Goal: Task Accomplishment & Management: Complete application form

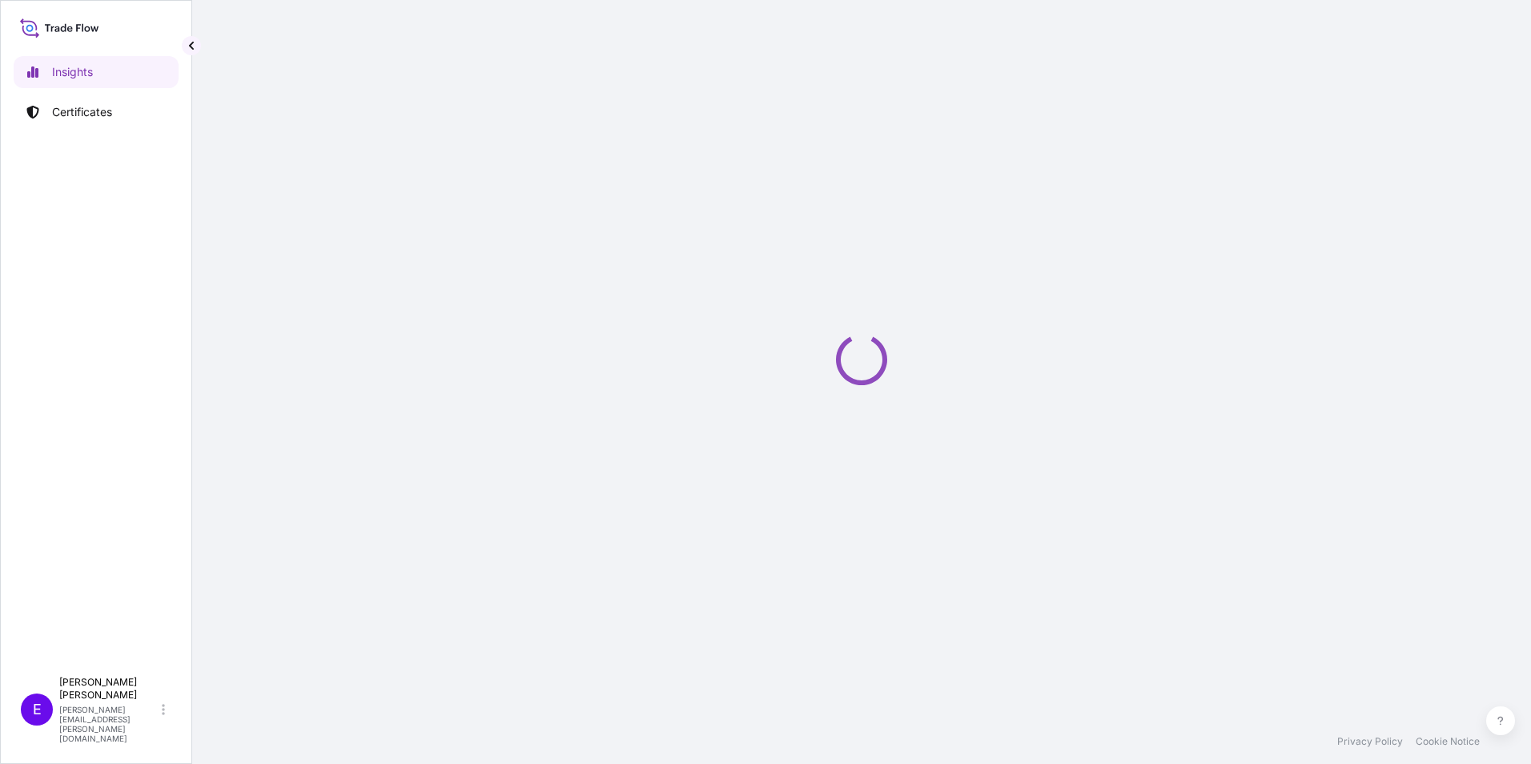
select select "2025"
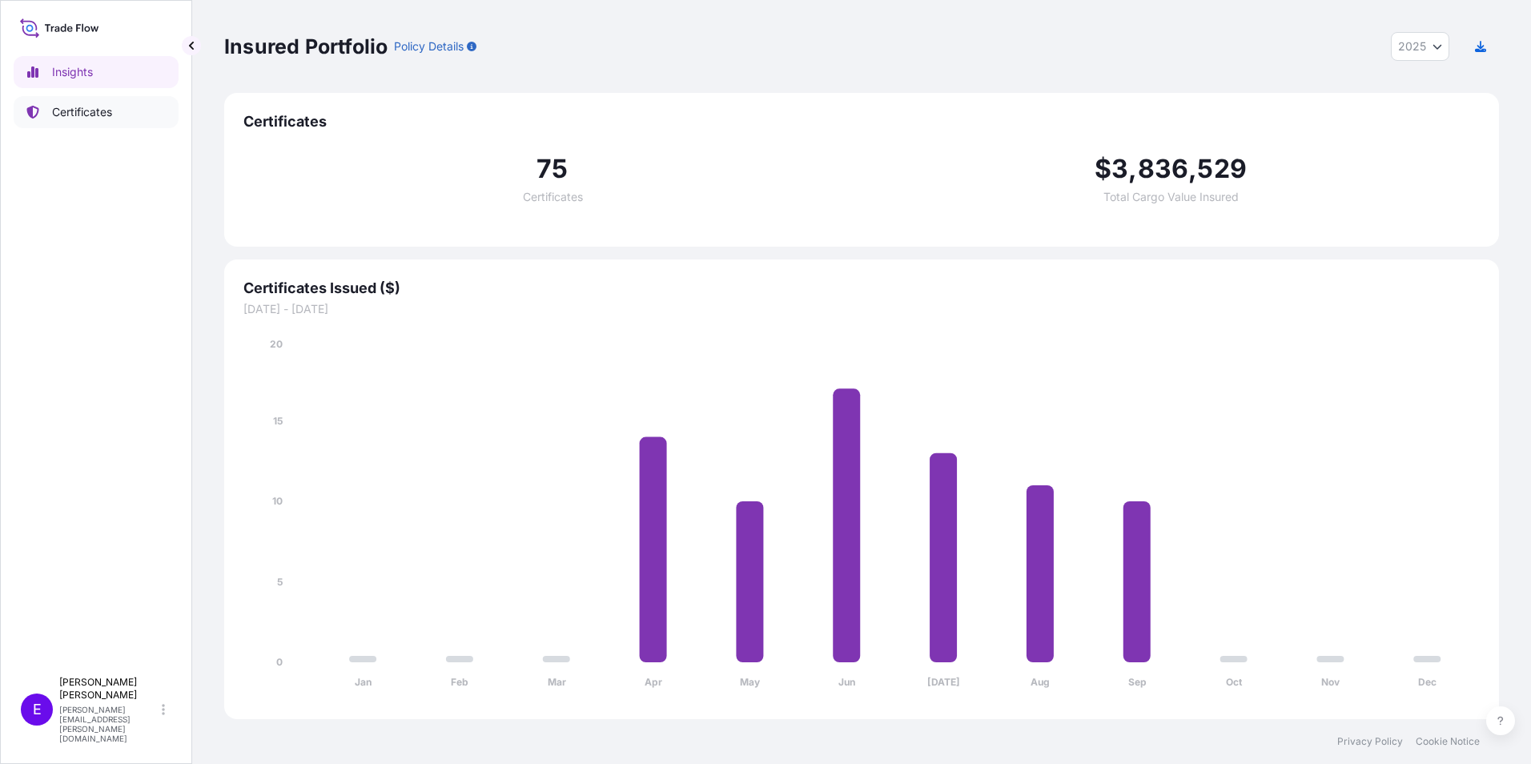
click at [87, 117] on p "Certificates" at bounding box center [82, 112] width 60 height 16
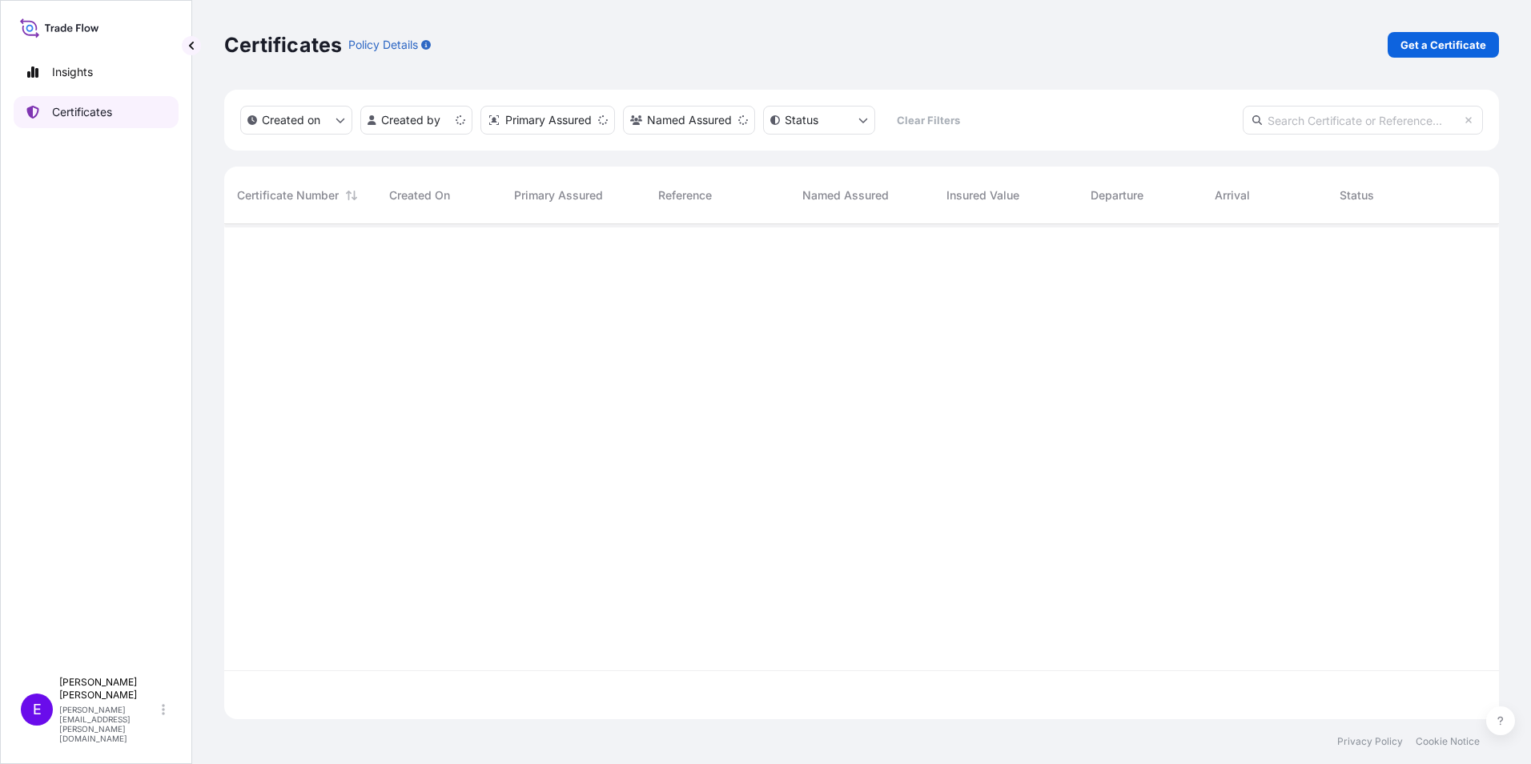
scroll to position [492, 1263]
click at [1418, 41] on p "Get a Certificate" at bounding box center [1444, 45] width 86 height 16
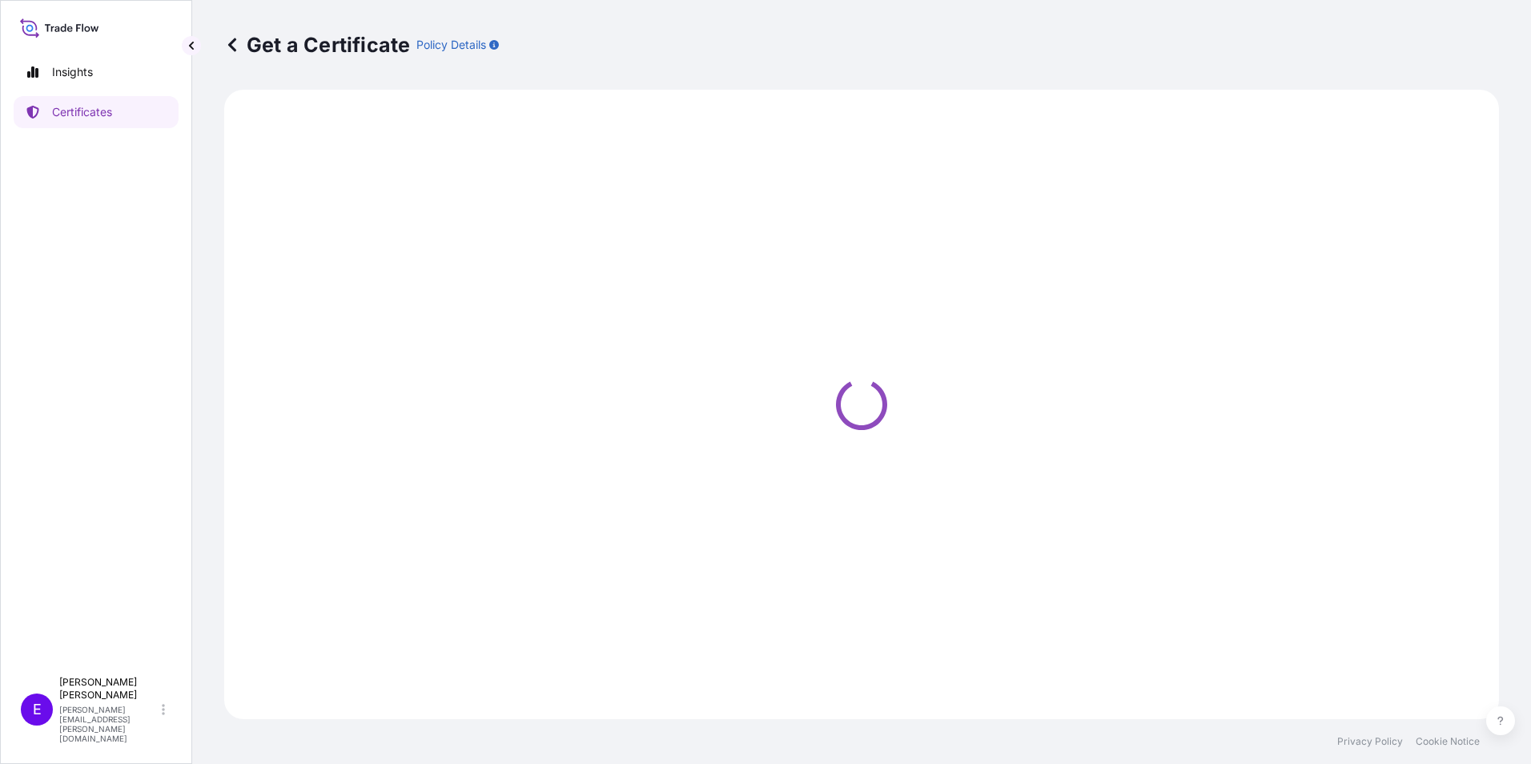
select select "Ocean Vessel"
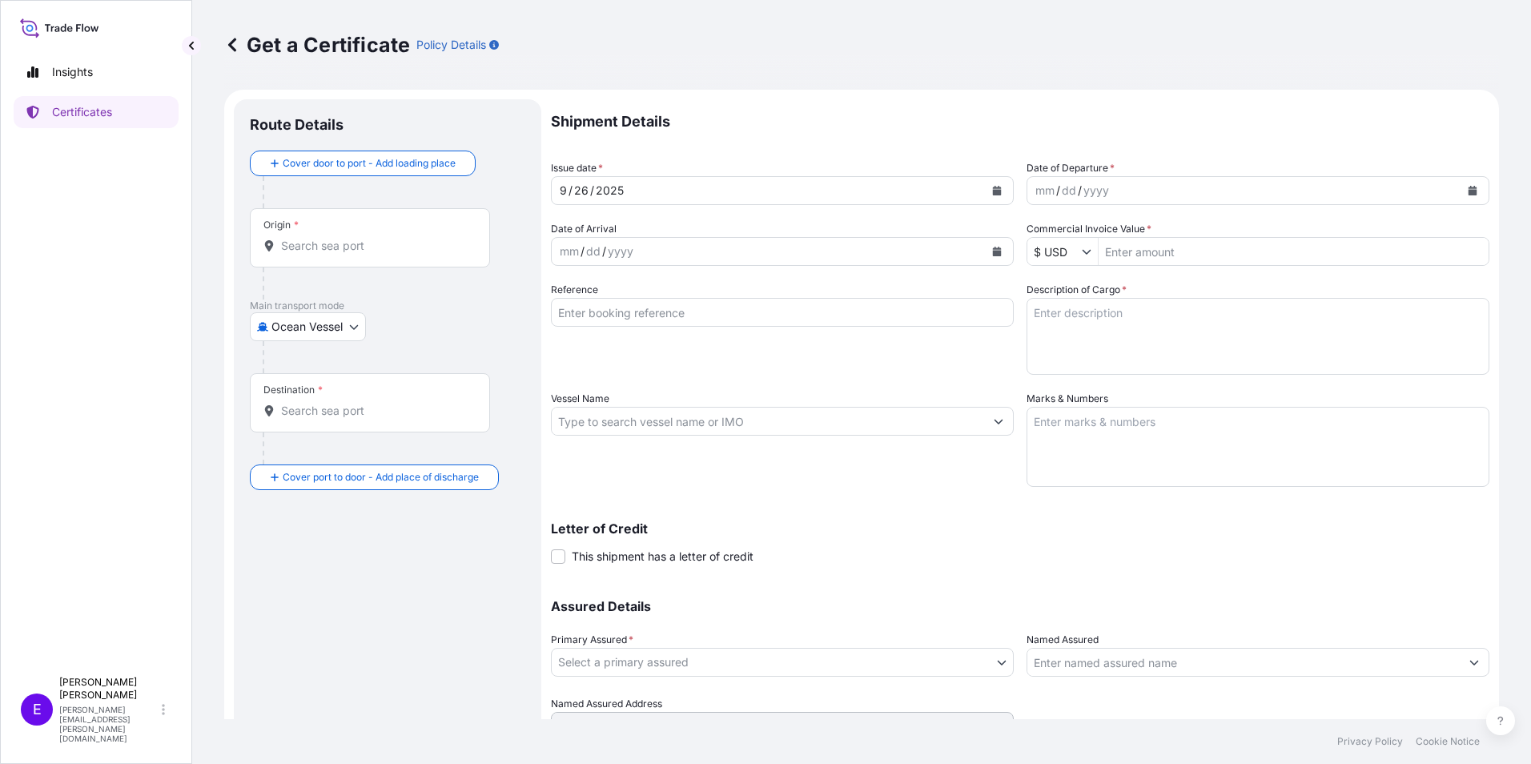
click at [352, 255] on div "Origin *" at bounding box center [370, 237] width 240 height 59
click at [352, 254] on input "Origin *" at bounding box center [375, 246] width 189 height 16
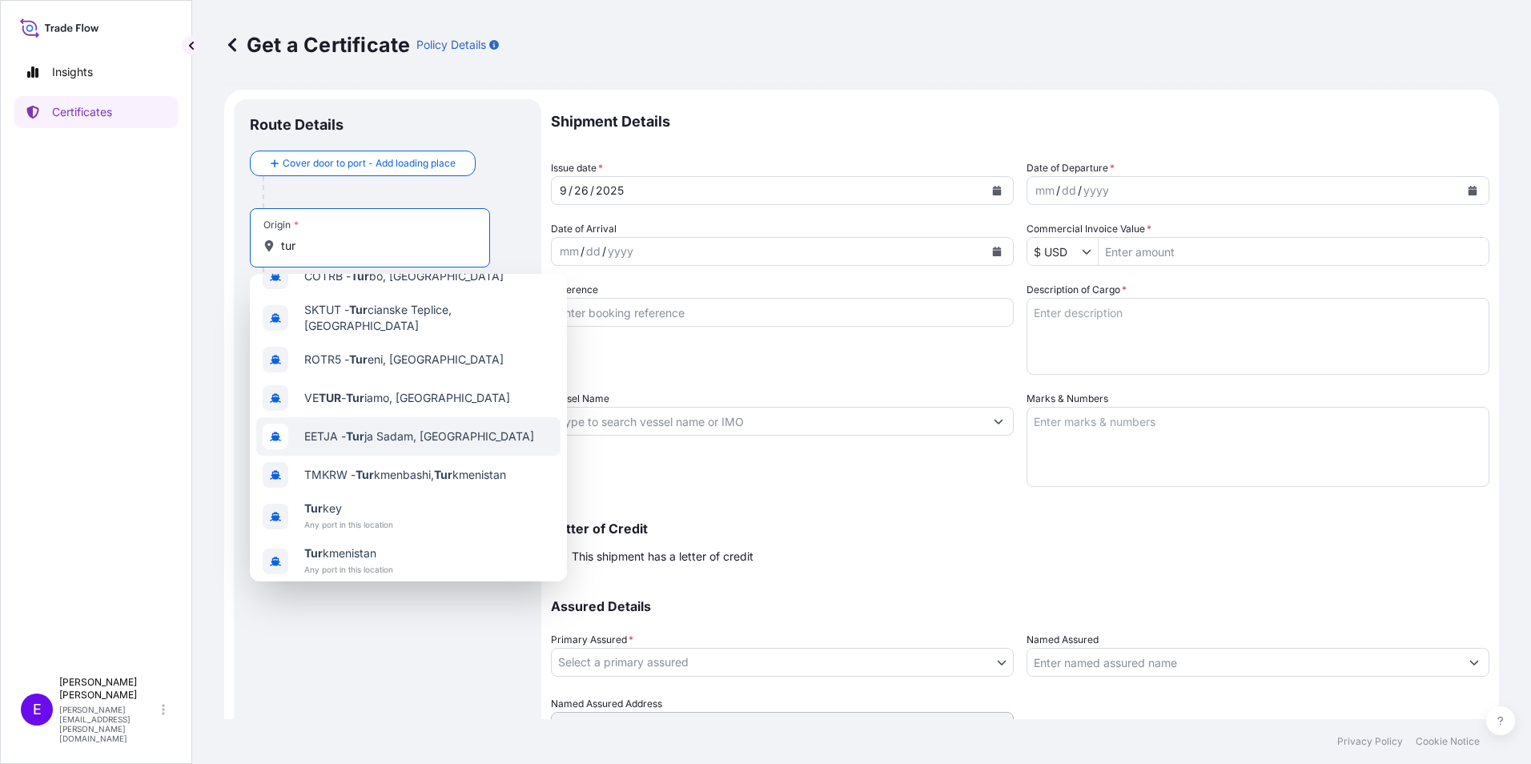
scroll to position [103, 0]
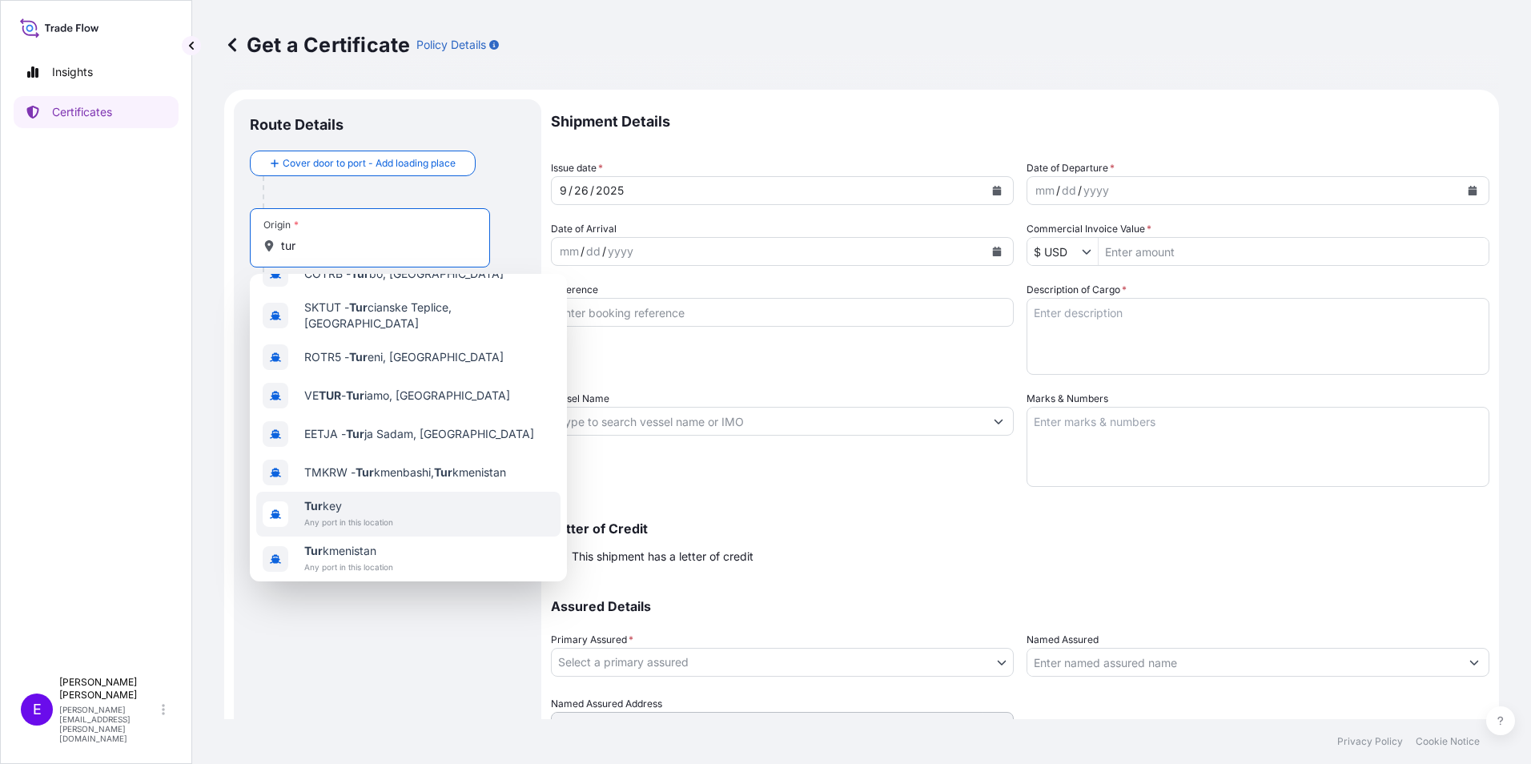
click at [418, 495] on div "Tur key Any port in this location" at bounding box center [408, 514] width 304 height 45
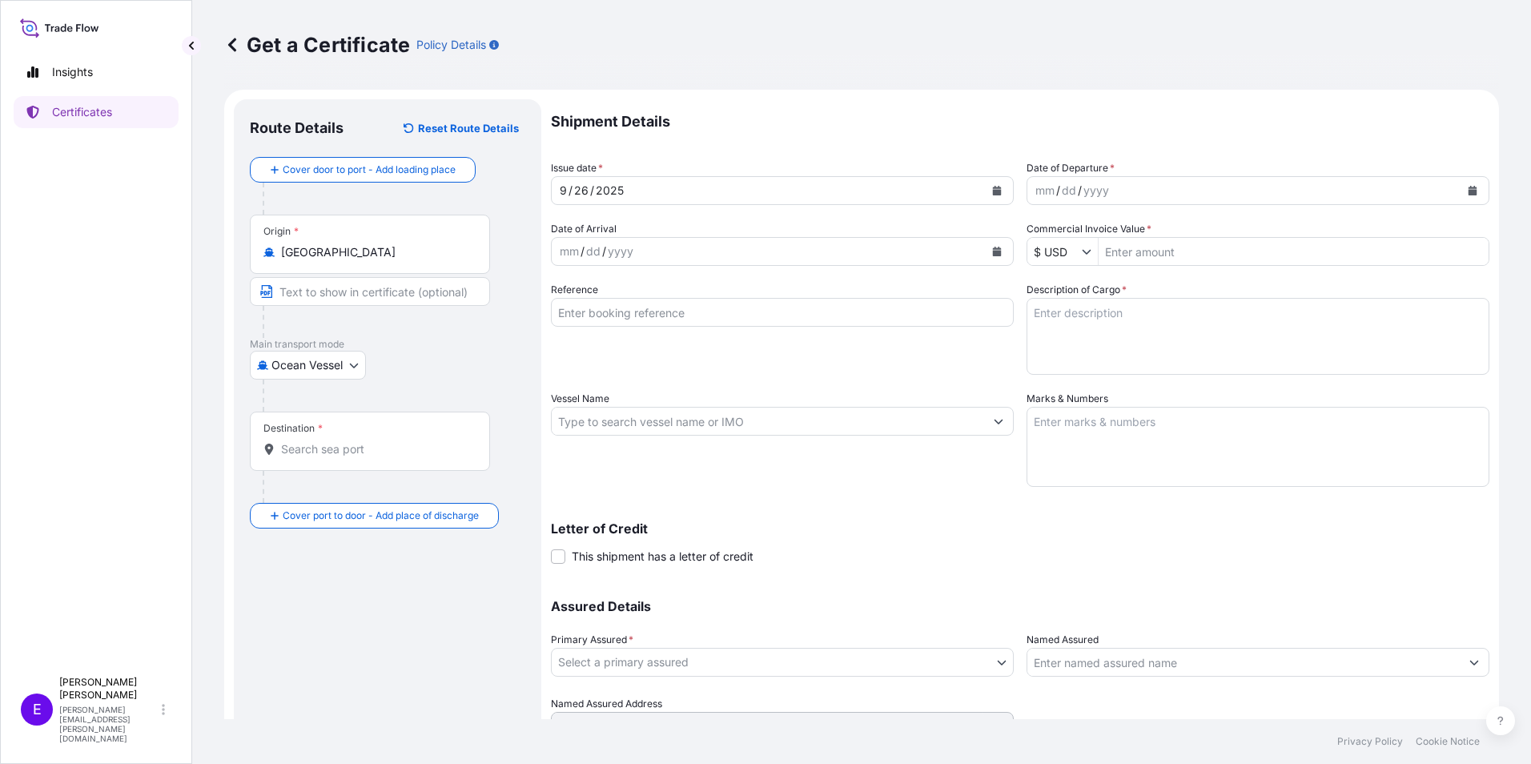
type input "[GEOGRAPHIC_DATA], [GEOGRAPHIC_DATA], [GEOGRAPHIC_DATA]"
click at [332, 346] on p "Main transport mode" at bounding box center [388, 344] width 276 height 13
click at [329, 354] on body "2 options available. Insights Certificates E [PERSON_NAME] [PERSON_NAME][EMAIL_…" at bounding box center [765, 382] width 1531 height 764
click at [319, 468] on div "Road" at bounding box center [308, 464] width 105 height 29
select select "Road"
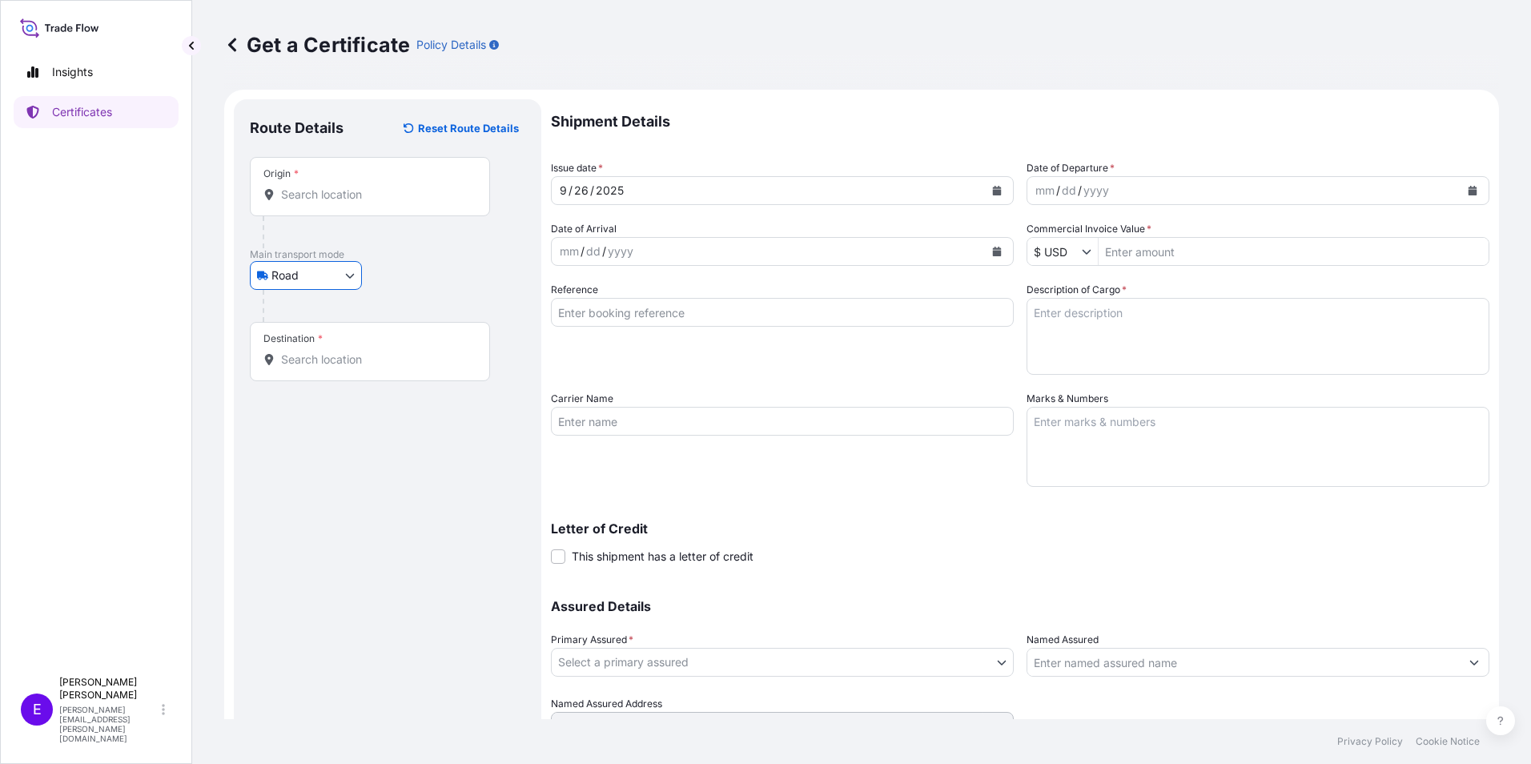
click at [350, 199] on input "Origin *" at bounding box center [375, 195] width 189 height 16
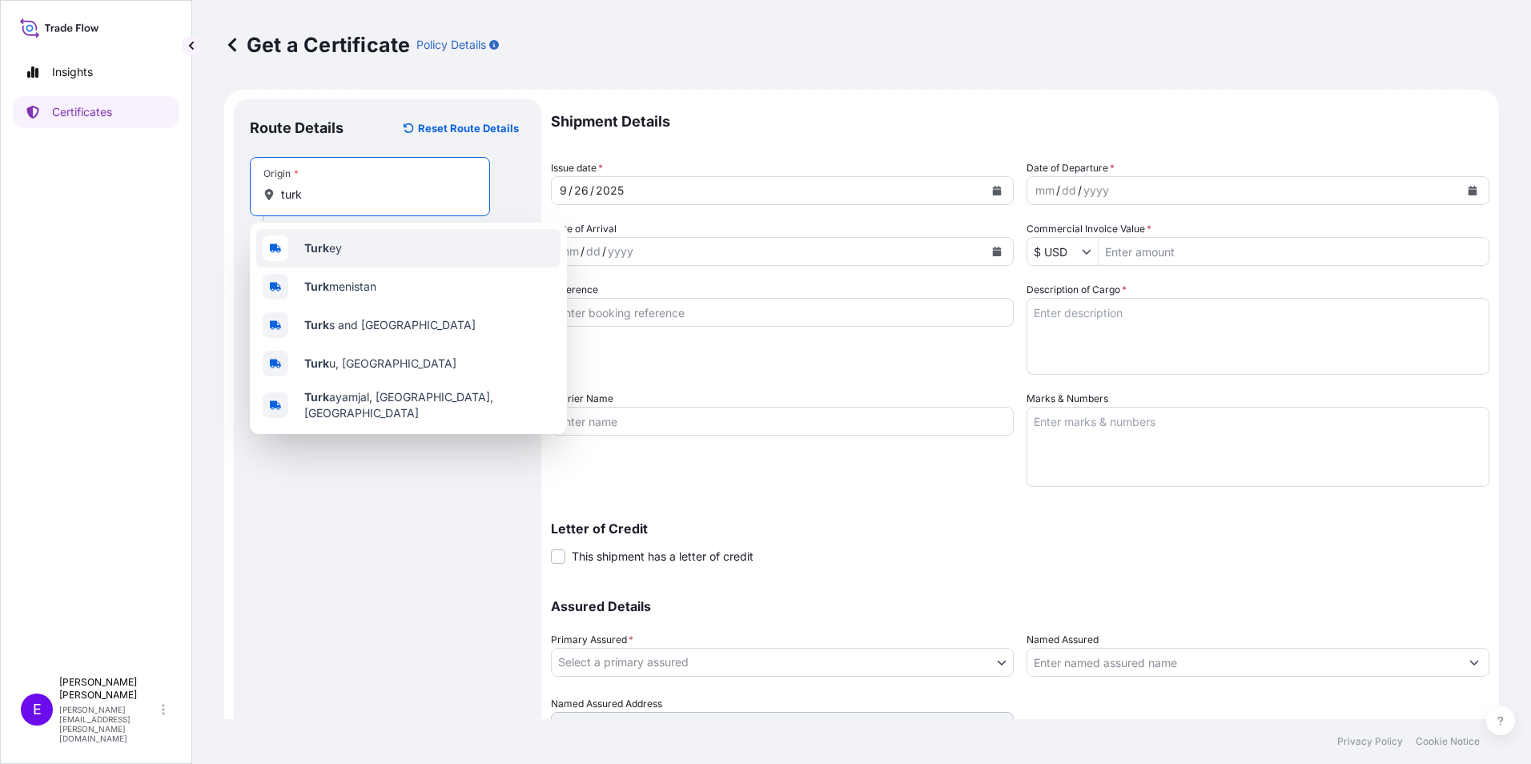
click at [324, 252] on b "Turk" at bounding box center [316, 248] width 25 height 14
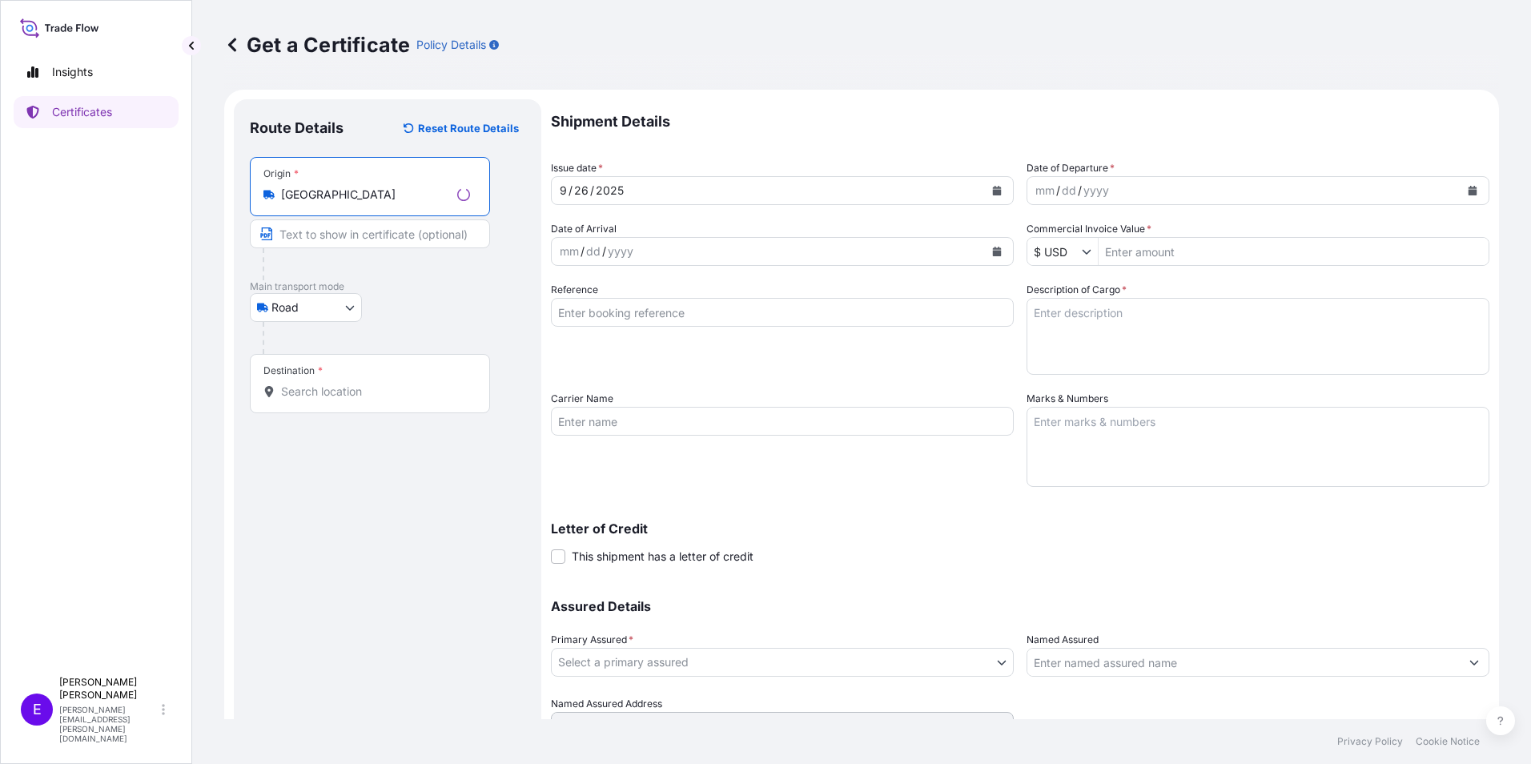
type input "[GEOGRAPHIC_DATA]"
click at [344, 387] on input "Destination *" at bounding box center [375, 392] width 189 height 16
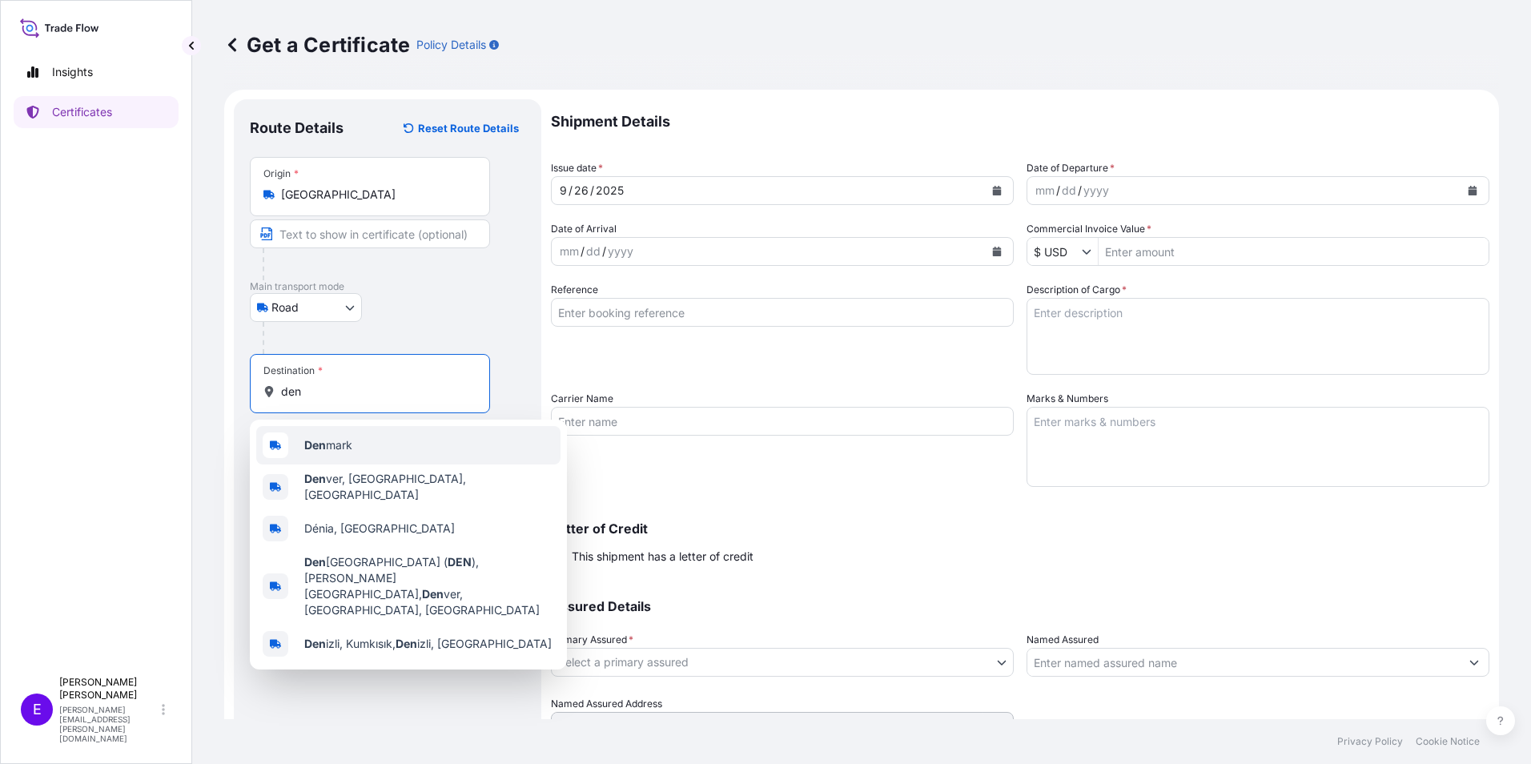
click at [345, 454] on div "Den mark" at bounding box center [408, 445] width 304 height 38
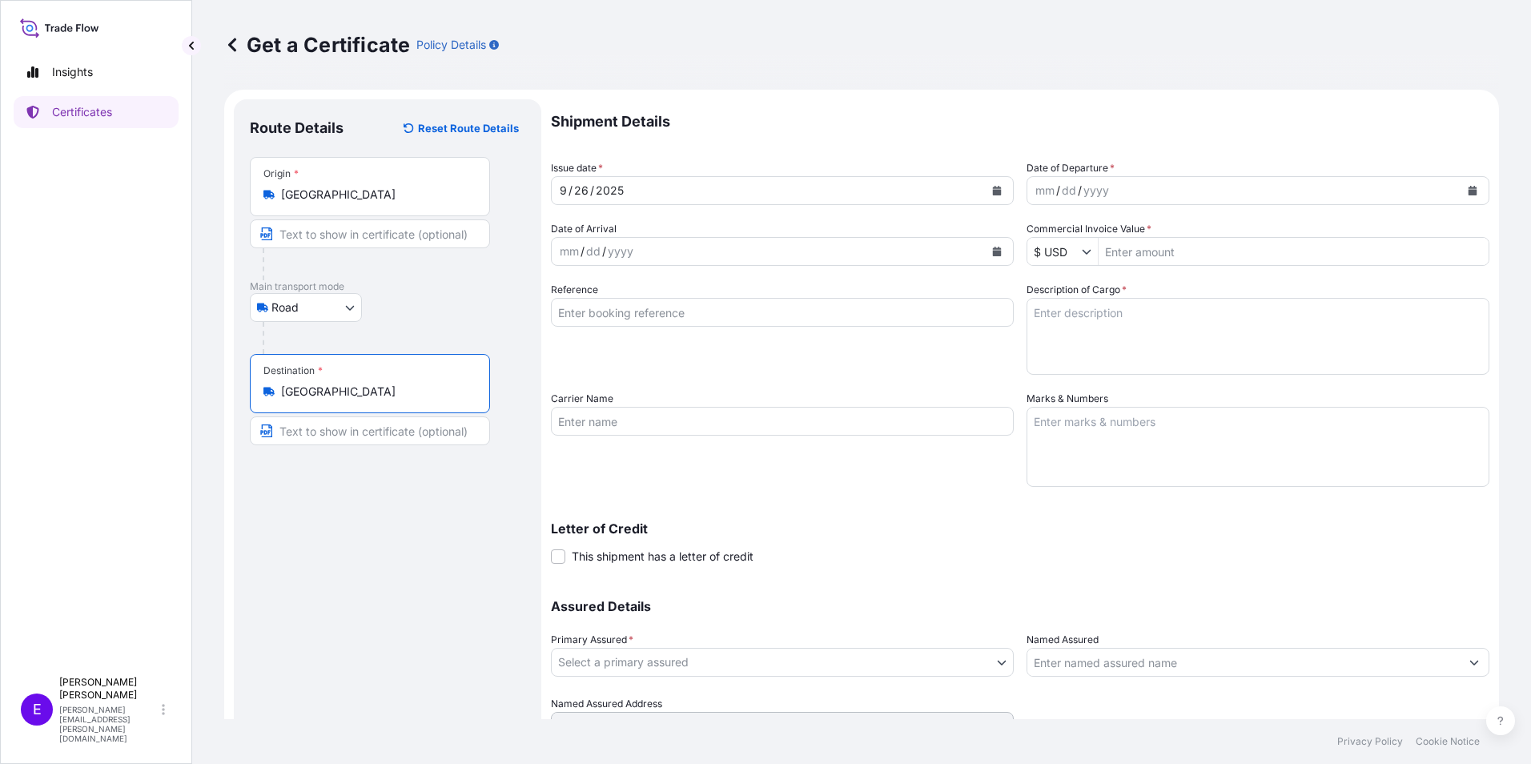
type input "[GEOGRAPHIC_DATA]"
click at [1165, 335] on textarea "Description of Cargo *" at bounding box center [1258, 336] width 463 height 77
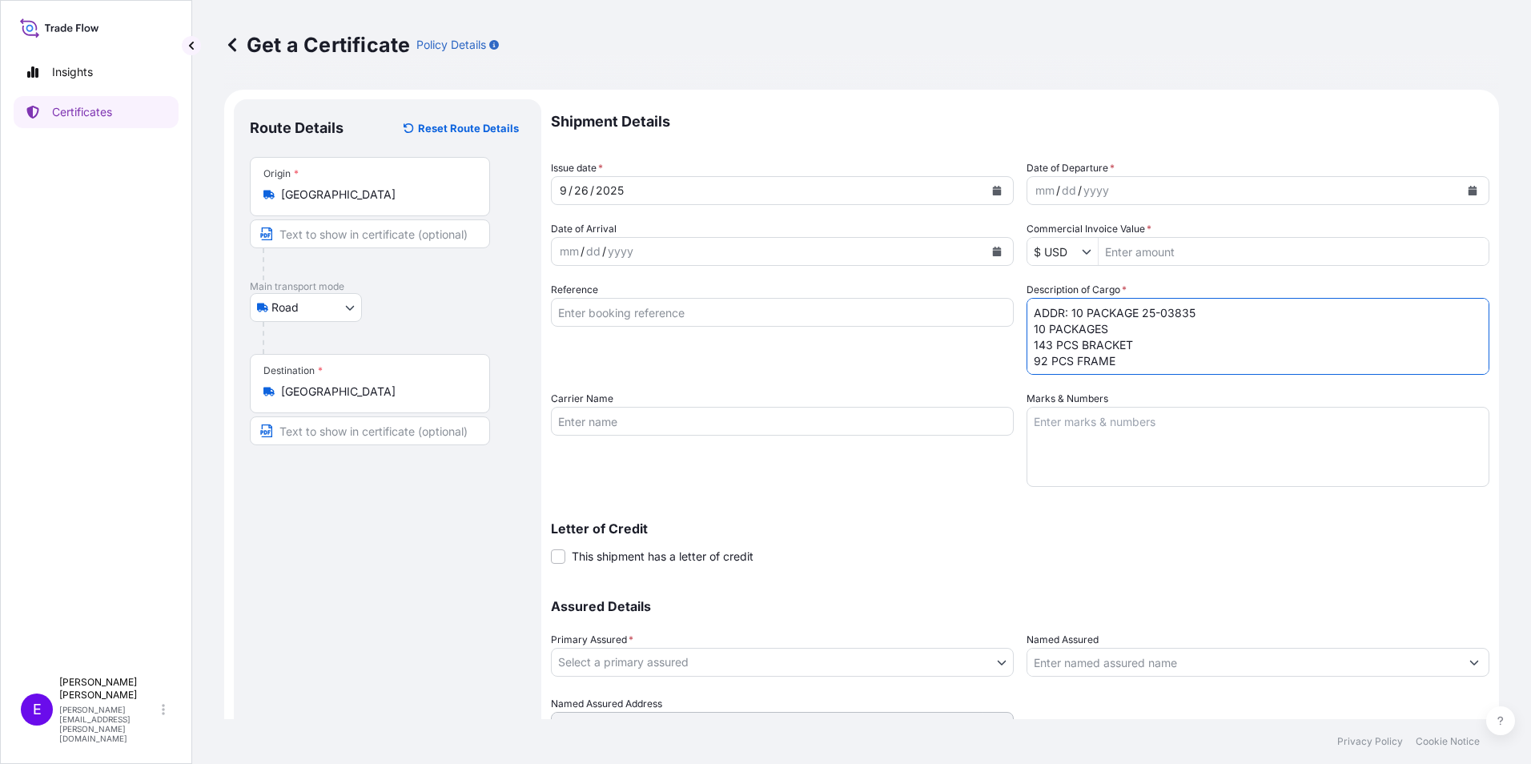
type textarea "ADDR: 10 PACKAGE 25-03835 10 PACKAGES 143 PCS BRACKET 92 PCS FRAME"
click at [245, 663] on div "Route Details Reset Route Details Place of loading Road / [GEOGRAPHIC_DATA] / I…" at bounding box center [388, 442] width 308 height 686
click at [702, 638] on div "Primary Assured * Select a primary assured" at bounding box center [782, 654] width 463 height 45
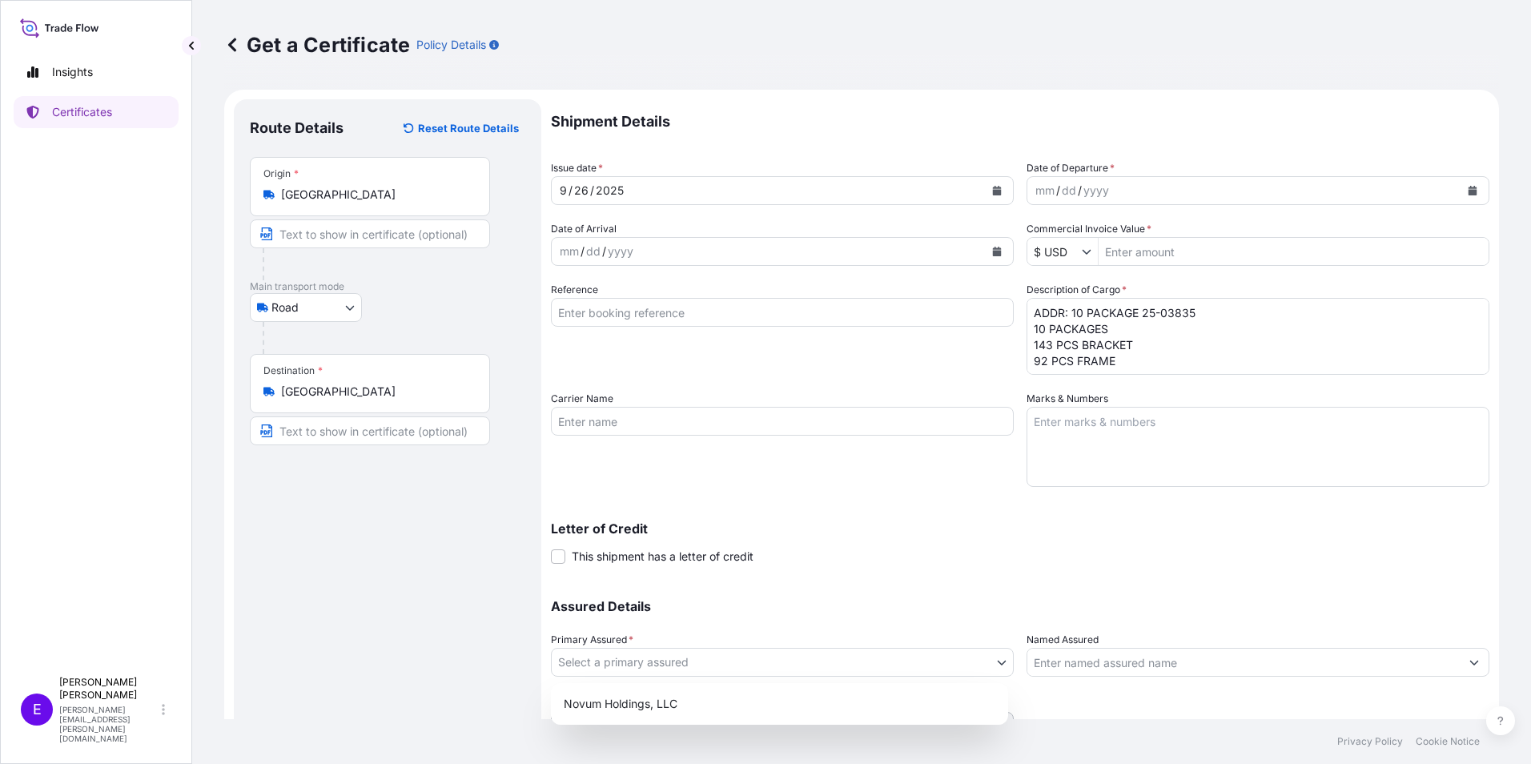
click at [705, 666] on body "Insights Certificates E [PERSON_NAME] [PERSON_NAME][EMAIL_ADDRESS][PERSON_NAME]…" at bounding box center [765, 382] width 1531 height 764
click at [702, 697] on div "Novum Holdings, LLC" at bounding box center [779, 704] width 445 height 29
select select "31540"
click at [1230, 262] on input "Commercial Invoice Value *" at bounding box center [1294, 251] width 390 height 29
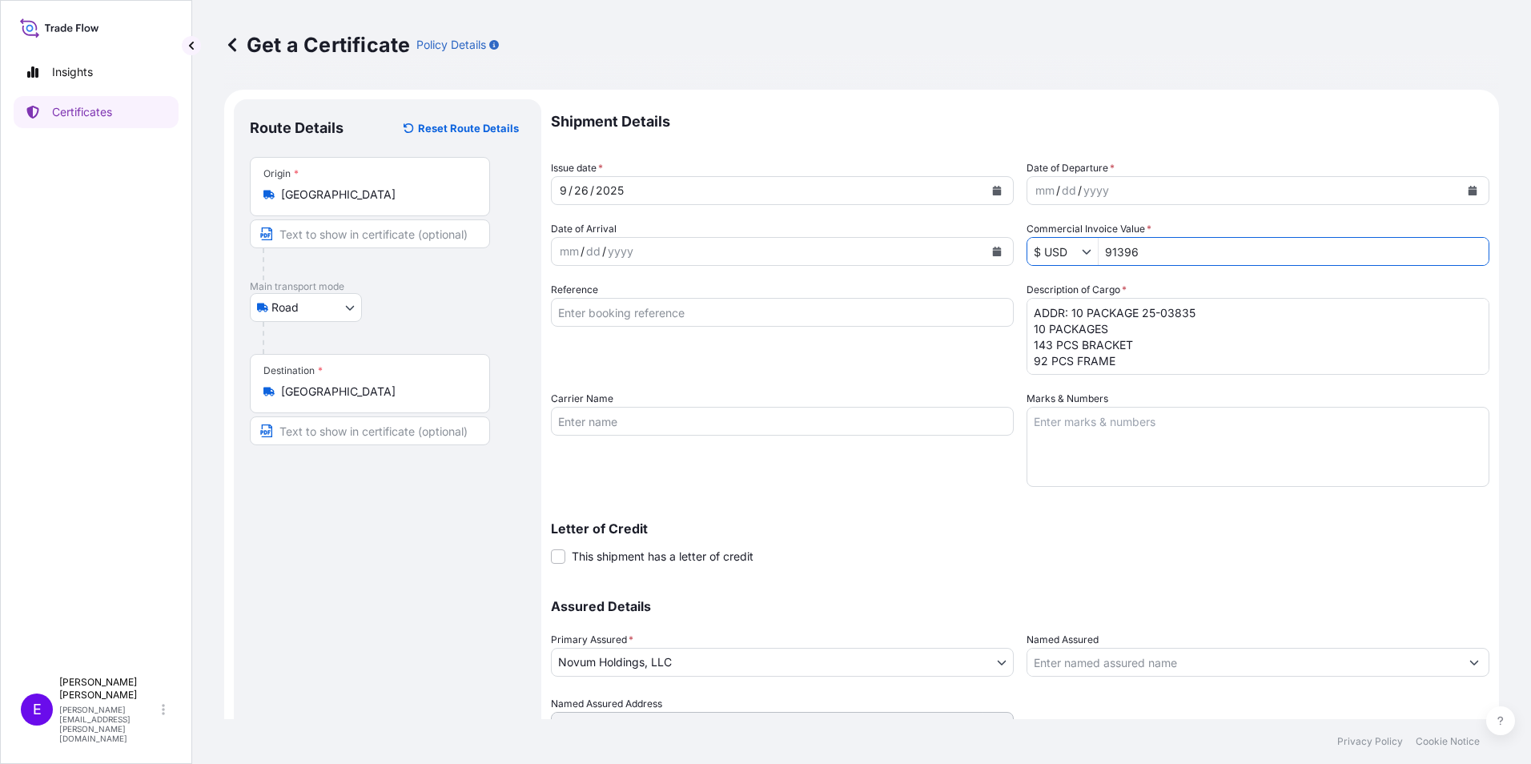
type input "91,396"
click at [1469, 188] on icon "Calendar" at bounding box center [1473, 191] width 9 height 10
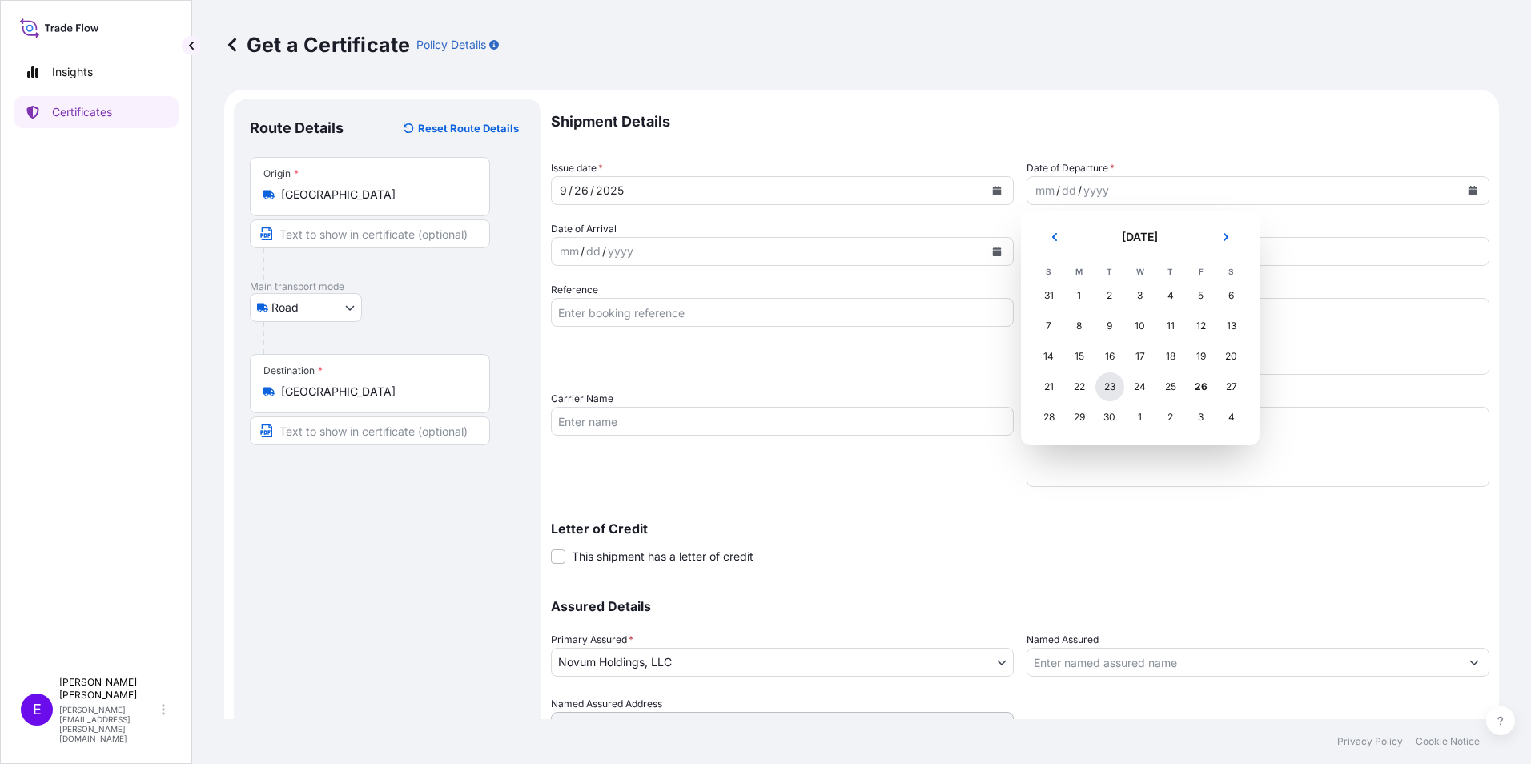
click at [1112, 388] on div "23" at bounding box center [1110, 386] width 29 height 29
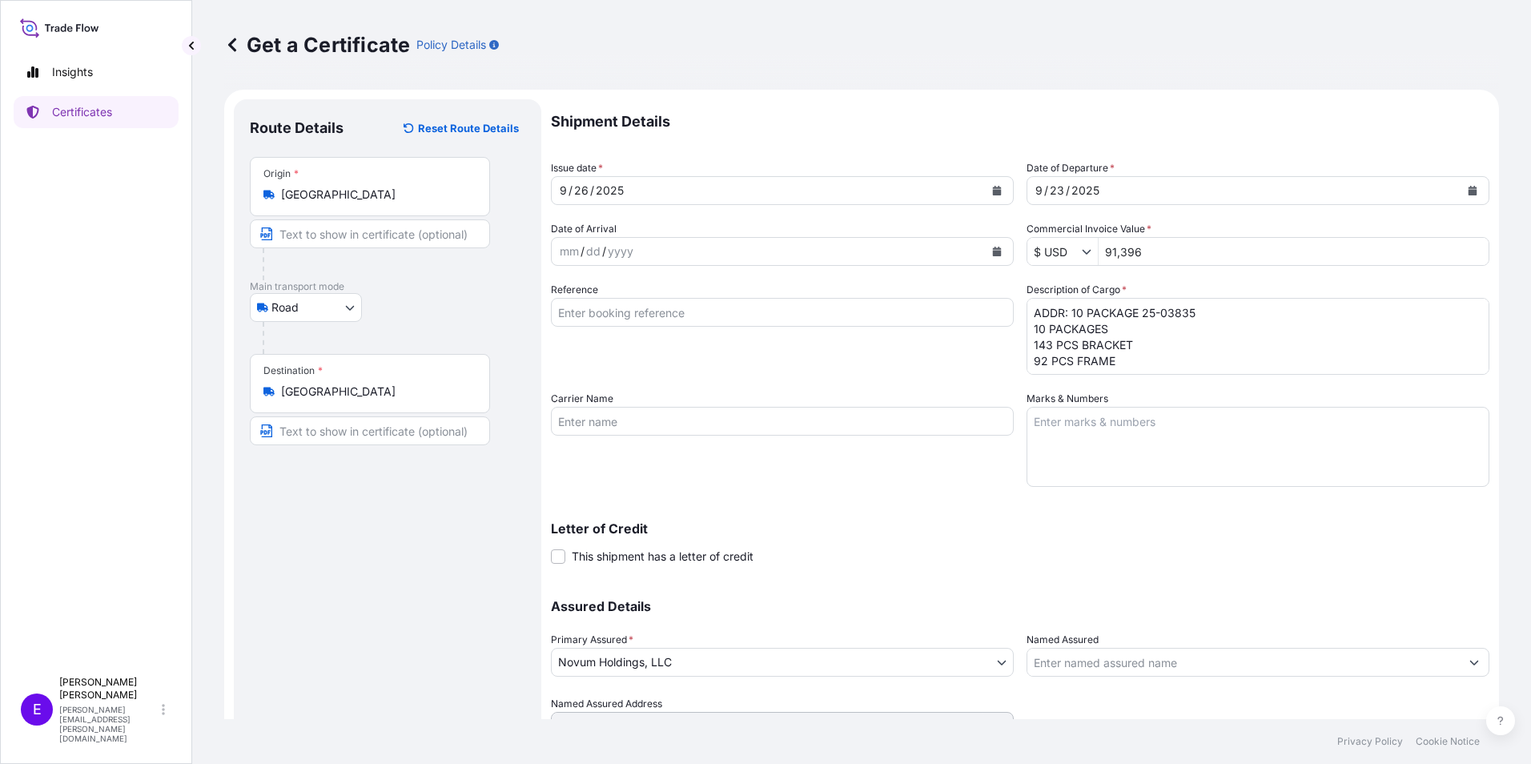
click at [904, 561] on div "Letter of Credit This shipment has a letter of credit Letter of credit * Letter…" at bounding box center [1020, 543] width 939 height 42
click at [743, 308] on input "Reference" at bounding box center [782, 312] width 463 height 29
type input "[US_VEHICLE_IDENTIFICATION_NUMBER]"
click at [1102, 468] on textarea "Marks & Numbers" at bounding box center [1258, 447] width 463 height 80
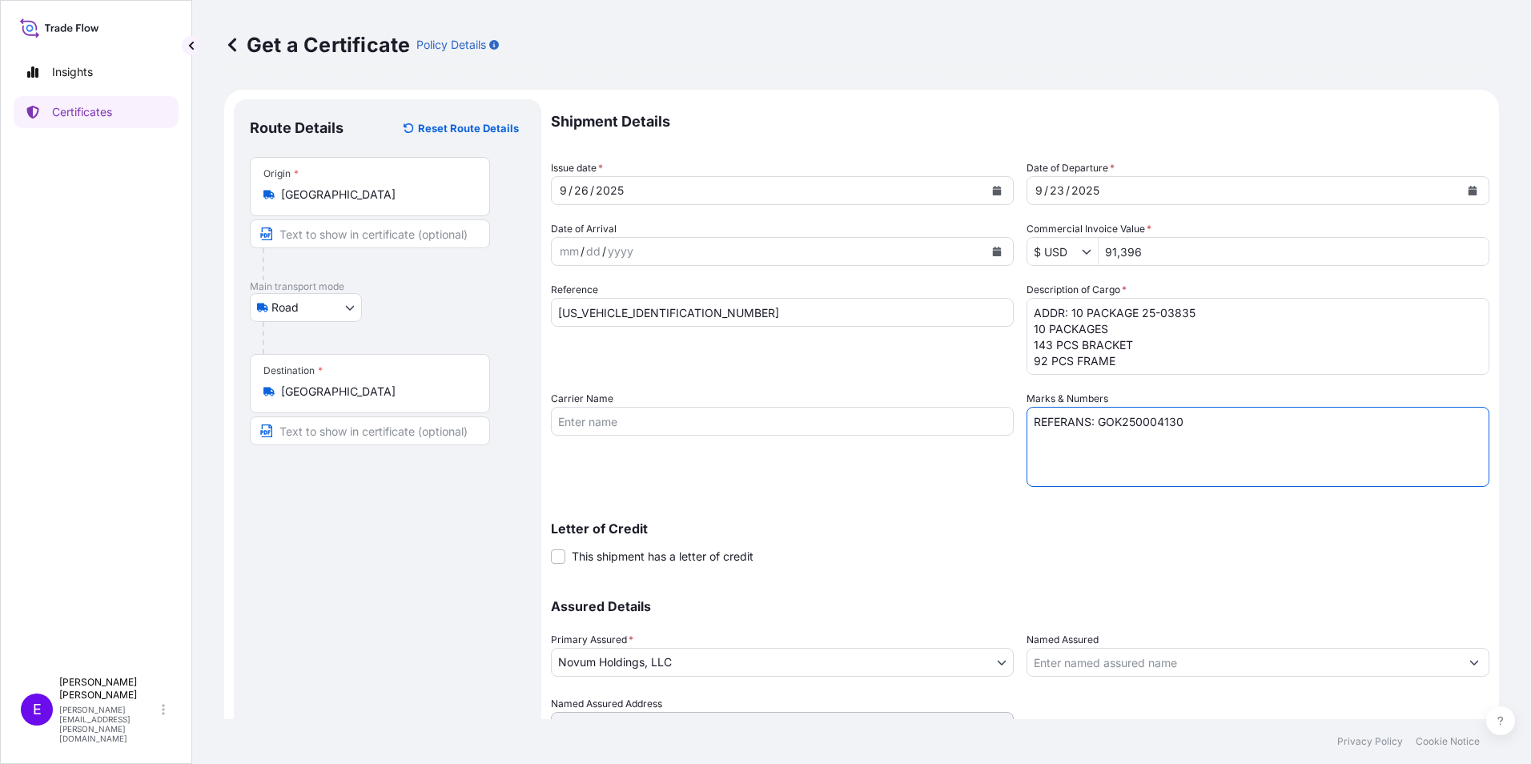
type textarea "REFERANS: GOK250004130"
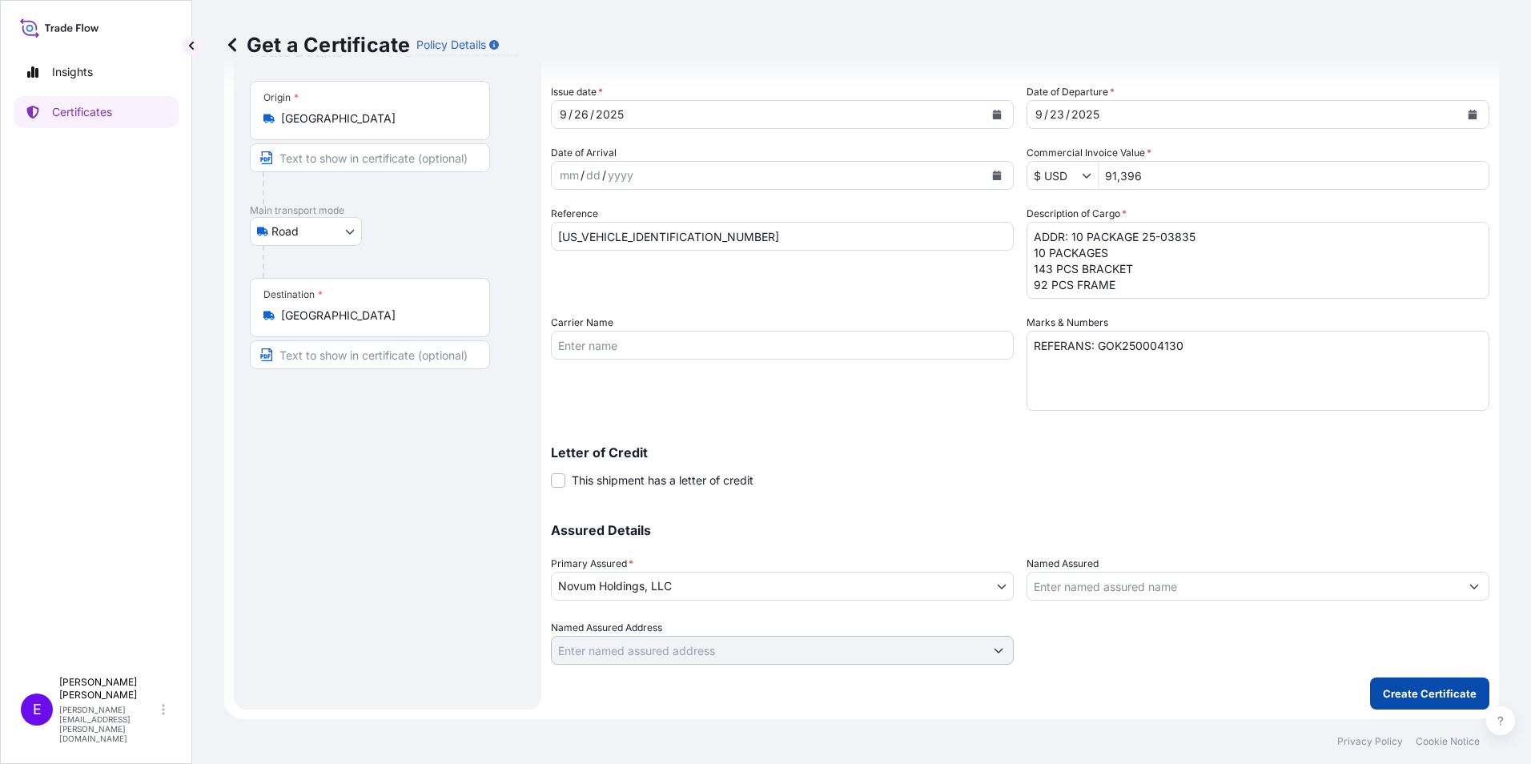
click at [1384, 690] on p "Create Certificate" at bounding box center [1430, 694] width 94 height 16
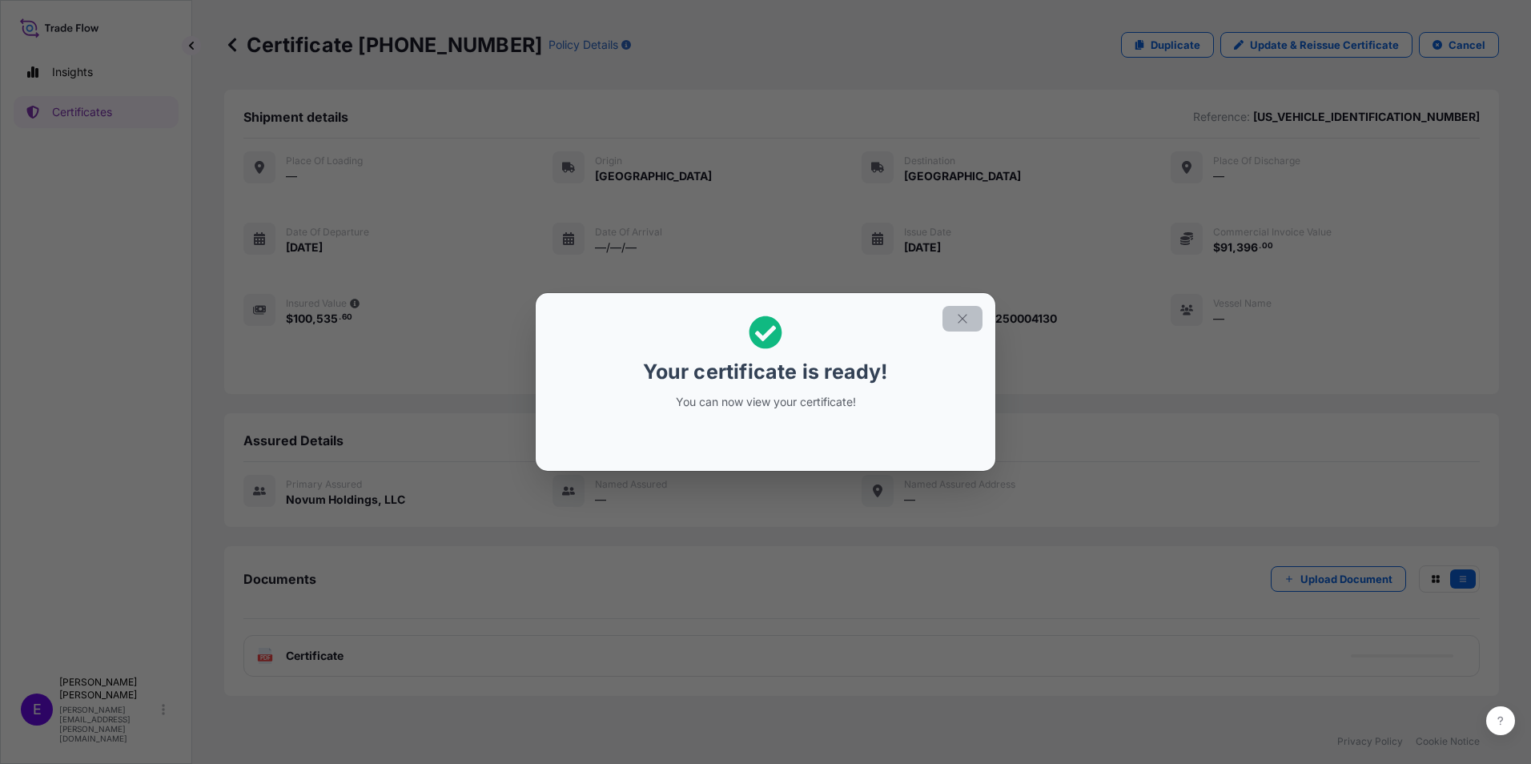
click at [968, 319] on icon "button" at bounding box center [963, 319] width 14 height 14
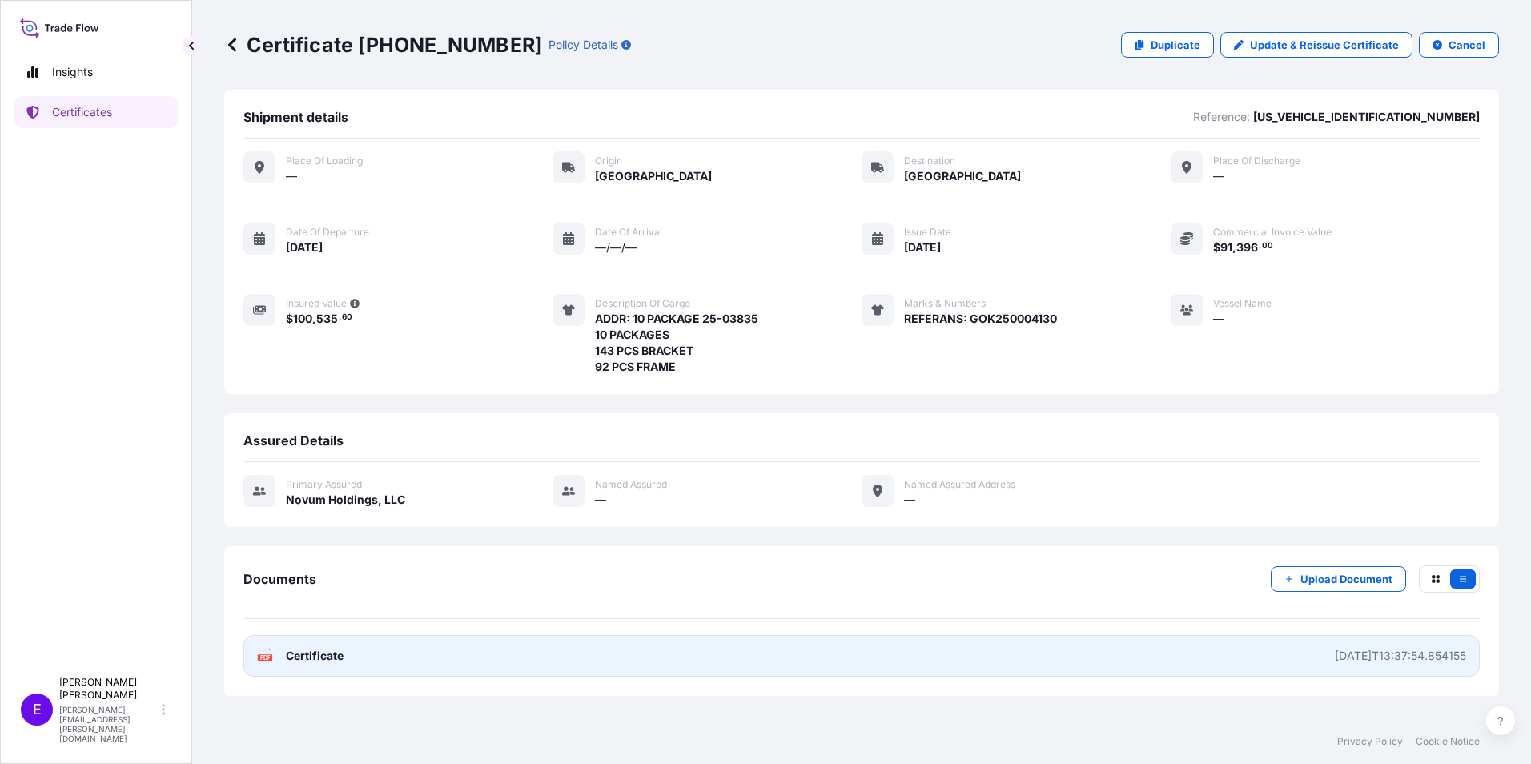
click at [266, 654] on icon at bounding box center [266, 656] width 14 height 16
